Goal: Check status: Check status

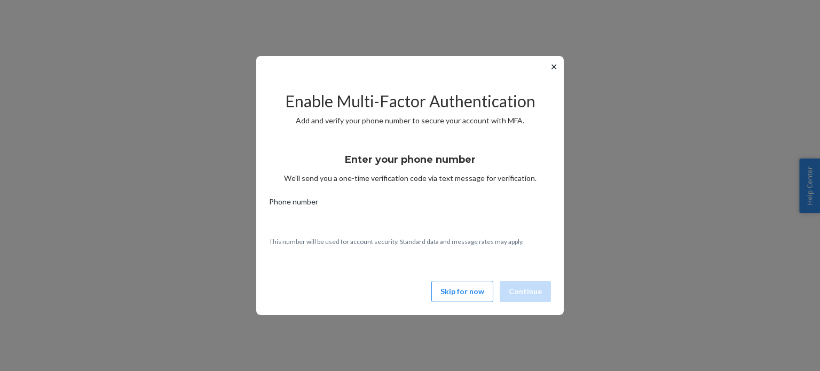
click at [463, 287] on button "Skip for now" at bounding box center [463, 291] width 62 height 21
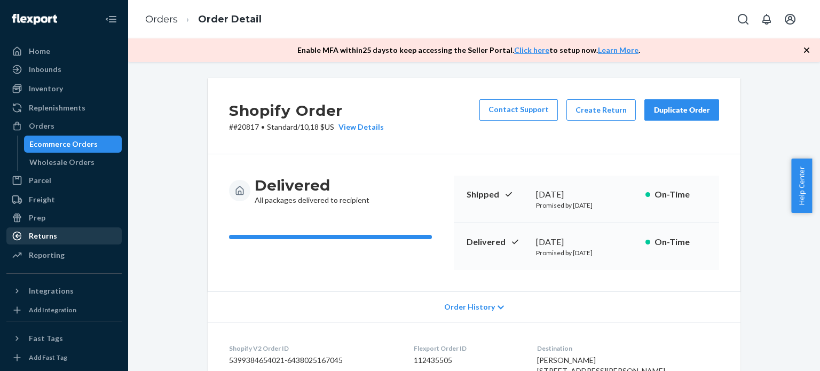
click at [51, 236] on div "Returns" at bounding box center [43, 236] width 28 height 11
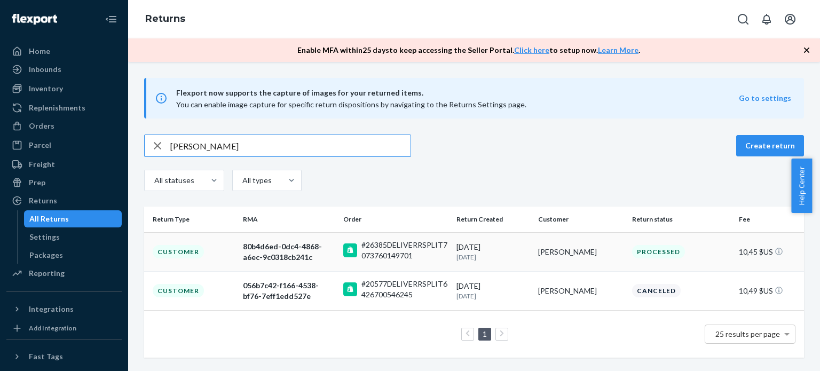
type input "[PERSON_NAME]"
click at [590, 256] on div "[PERSON_NAME]" at bounding box center [581, 252] width 86 height 11
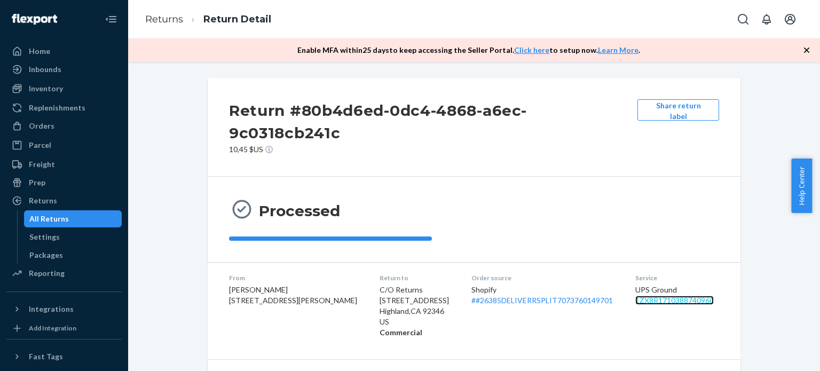
click at [649, 296] on link "1ZX8R1710388740960" at bounding box center [675, 300] width 79 height 9
